Goal: Task Accomplishment & Management: Manage account settings

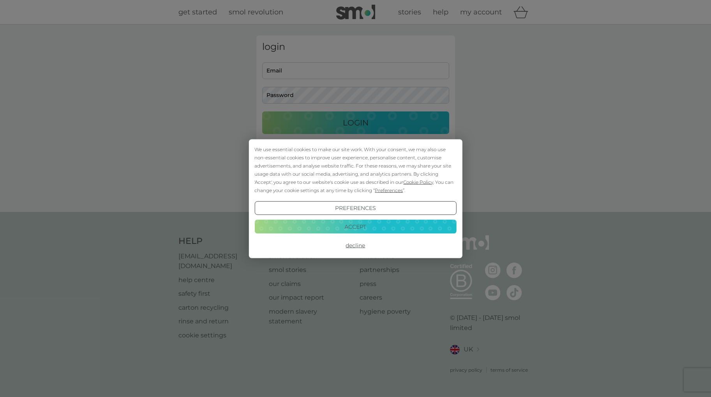
click at [344, 223] on button "Accept" at bounding box center [355, 227] width 202 height 14
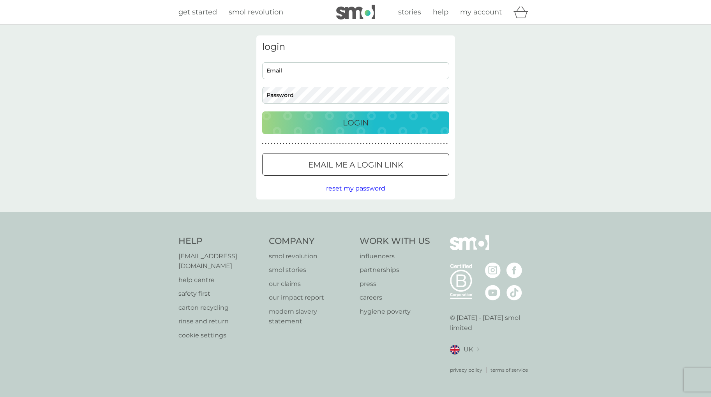
click at [303, 74] on input "Email" at bounding box center [355, 70] width 187 height 17
type input "[PERSON_NAME][EMAIL_ADDRESS][DOMAIN_NAME]"
click at [262, 111] on button "Login" at bounding box center [355, 122] width 187 height 23
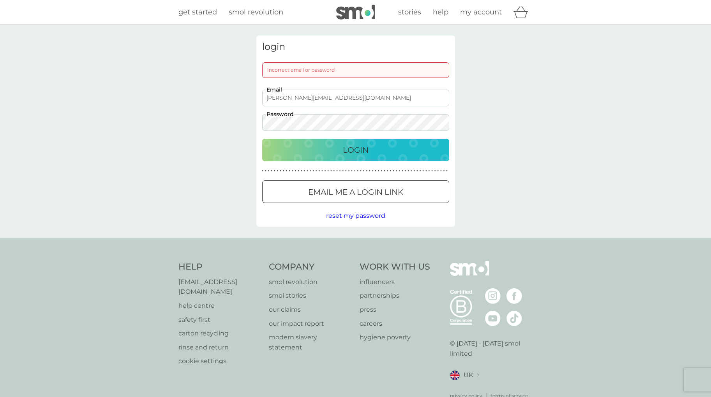
click at [350, 201] on button "Email me a login link" at bounding box center [355, 191] width 187 height 23
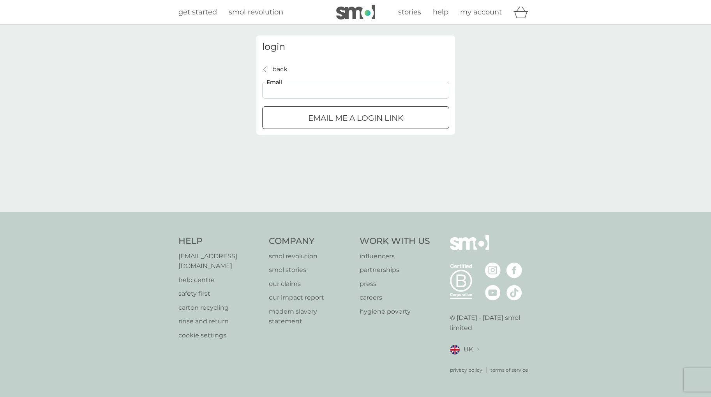
click at [331, 93] on input "Email" at bounding box center [355, 90] width 187 height 17
type input "[PERSON_NAME][EMAIL_ADDRESS][DOMAIN_NAME]"
click at [372, 121] on p "Email me a login link" at bounding box center [355, 118] width 95 height 12
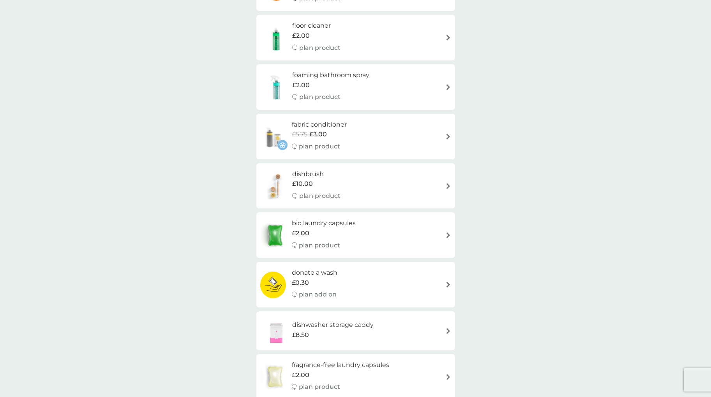
scroll to position [253, 0]
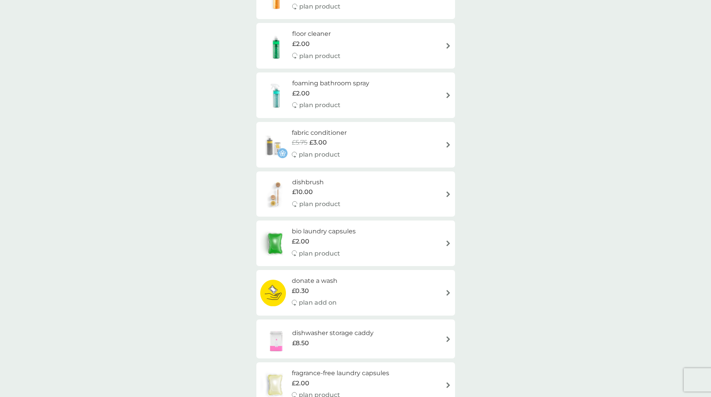
click at [448, 143] on img at bounding box center [448, 145] width 6 height 6
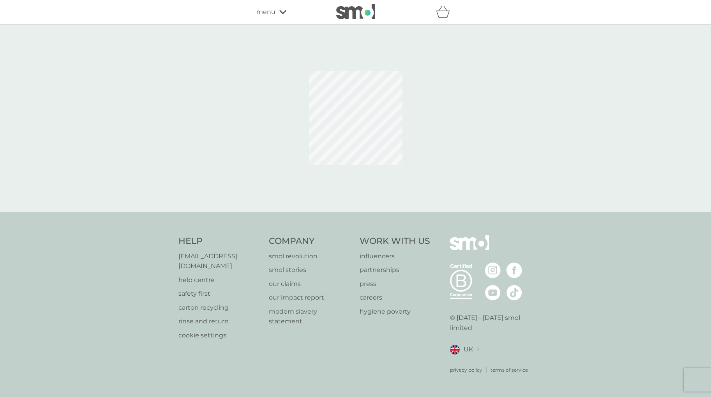
select select "182"
